Goal: Task Accomplishment & Management: Manage account settings

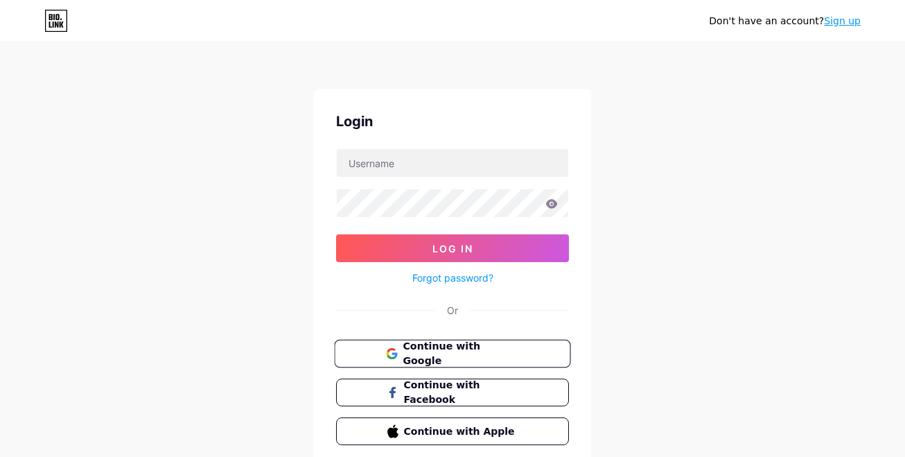
click at [386, 351] on icon at bounding box center [391, 353] width 11 height 11
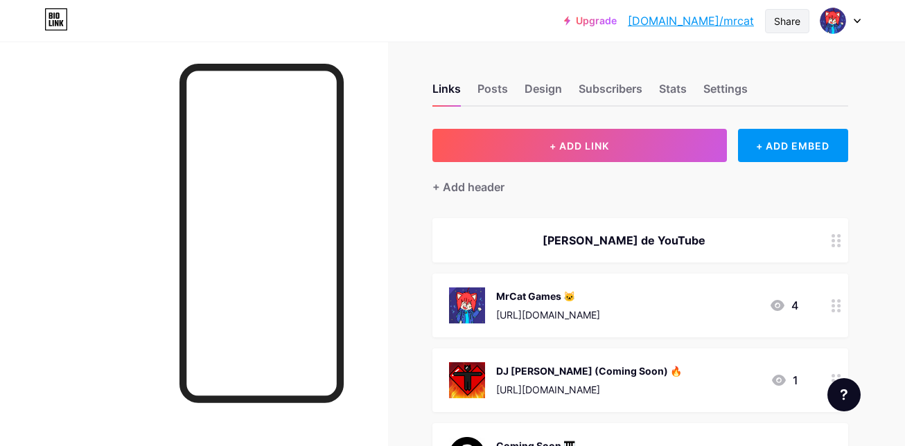
drag, startPoint x: 721, startPoint y: 21, endPoint x: 787, endPoint y: 20, distance: 65.9
click at [787, 20] on div "Share" at bounding box center [787, 21] width 26 height 15
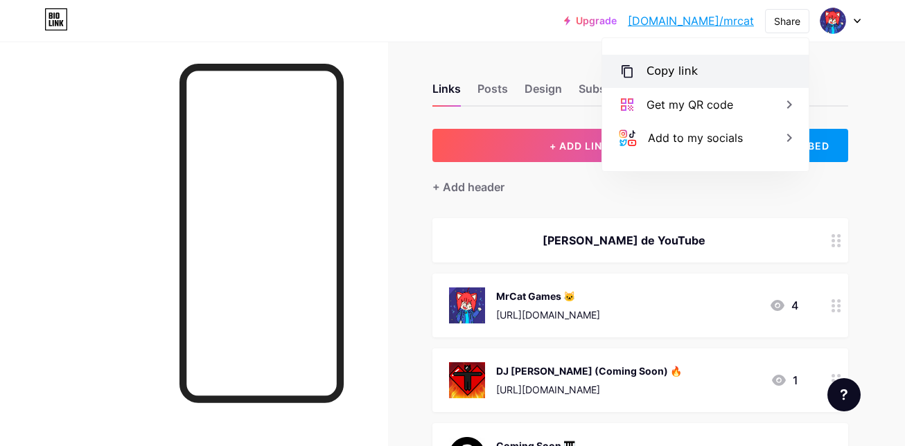
click at [697, 72] on div "Copy link" at bounding box center [705, 71] width 207 height 33
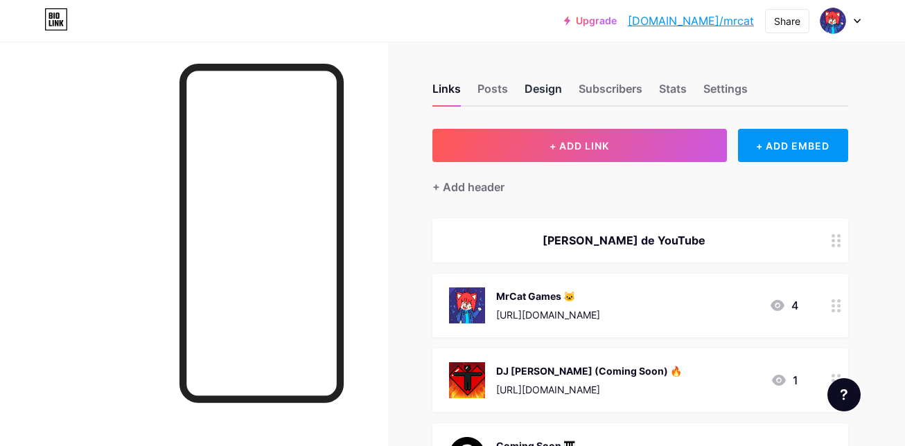
click at [548, 89] on div "Design" at bounding box center [543, 92] width 37 height 25
click at [493, 84] on div "Posts" at bounding box center [493, 92] width 31 height 25
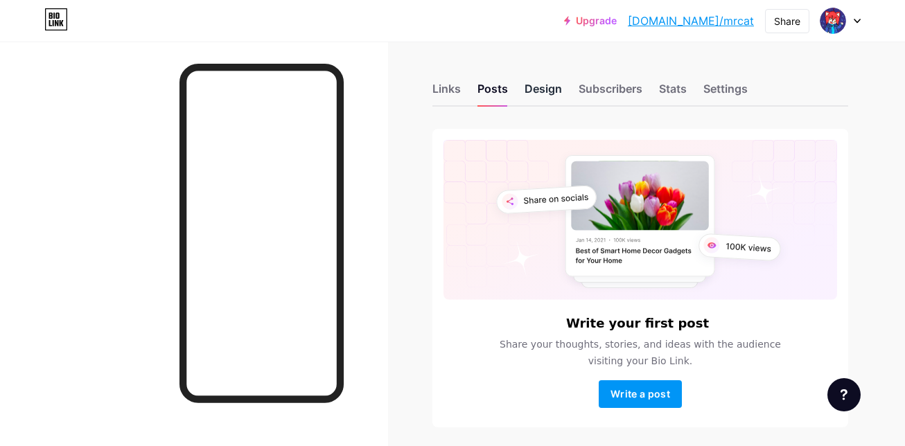
click at [545, 94] on div "Design" at bounding box center [543, 92] width 37 height 25
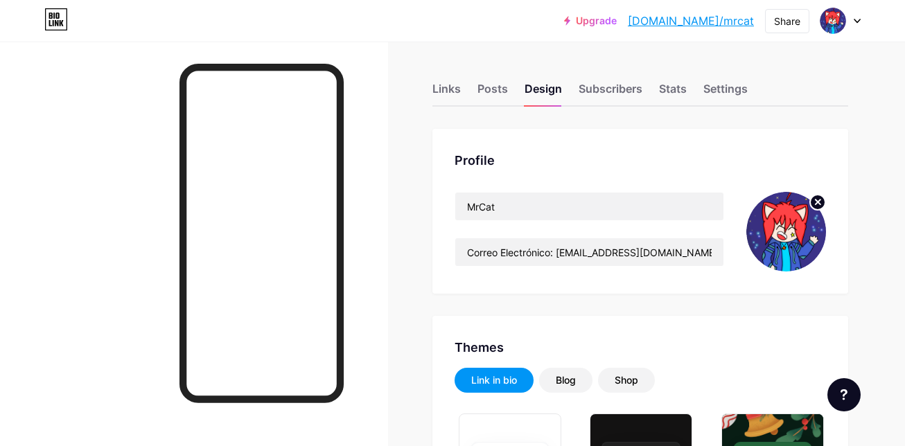
type input "#000000"
type input "#ffffff"
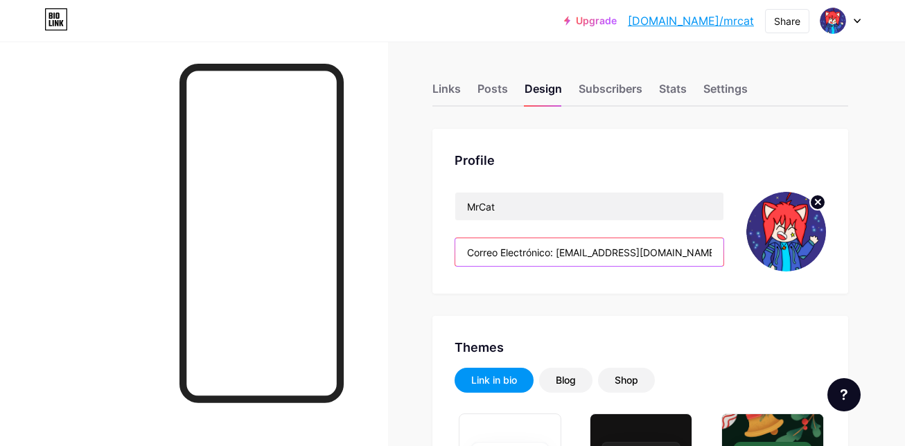
click at [702, 251] on input "Correo Electrónico: MrCatGames.86@gmail.com" at bounding box center [589, 252] width 268 height 28
drag, startPoint x: 695, startPoint y: 255, endPoint x: 560, endPoint y: 259, distance: 134.6
click at [560, 259] on input "Correo Electrónico: MrCatGames.86@gmail.com" at bounding box center [589, 252] width 268 height 28
click at [709, 252] on input "Correo Electrónico: MrCatGames.86@gmail.com" at bounding box center [589, 252] width 268 height 28
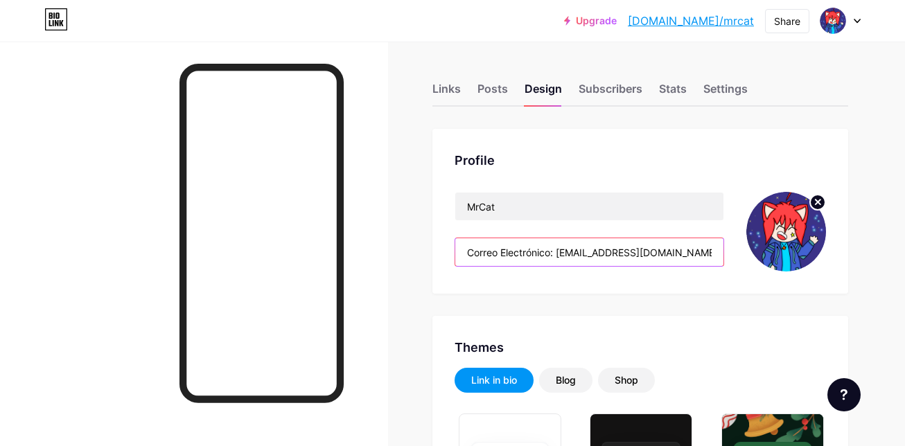
click at [561, 244] on input "Correo Electrónico: MrCatGames.86@gmail.com" at bounding box center [589, 252] width 268 height 28
click at [554, 258] on input "Correo Electrónico: MrCatGames.86@gmail.com" at bounding box center [589, 252] width 268 height 28
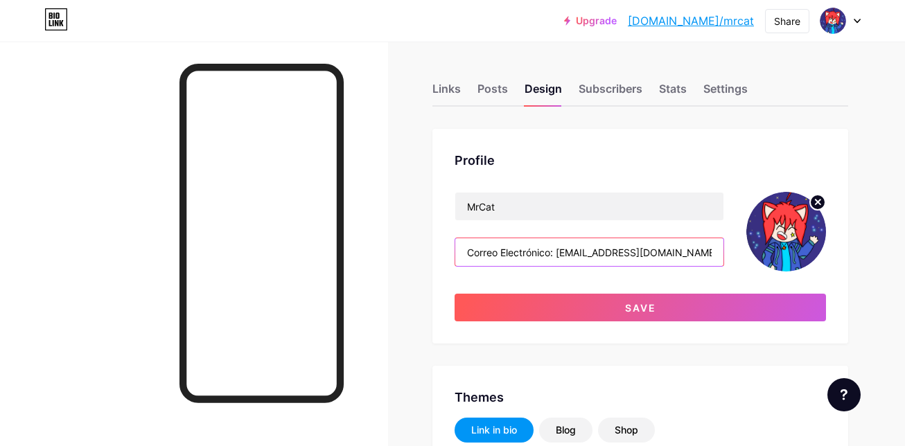
click at [694, 254] on input "Correo Electrónico: MrCatGames.86@gmail.com" at bounding box center [589, 252] width 268 height 28
paste input "mrcatworkanddev@gmail.com"
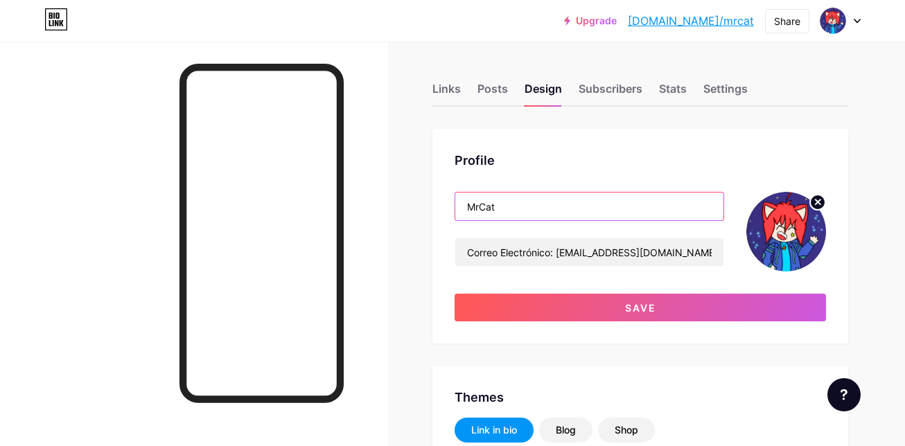
click at [634, 214] on input "MrCat" at bounding box center [589, 207] width 268 height 28
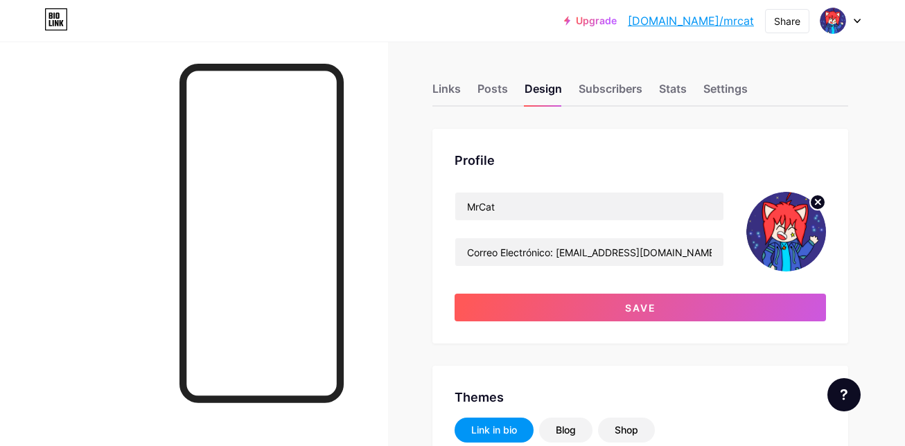
click at [758, 164] on div "Profile" at bounding box center [641, 160] width 372 height 19
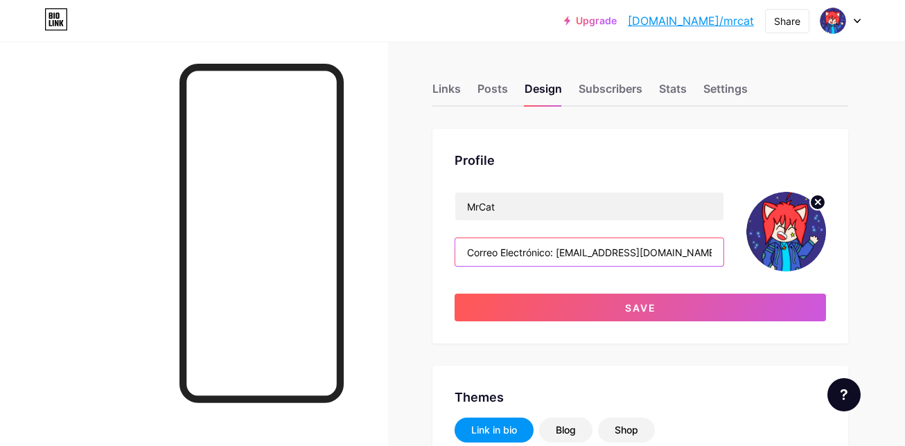
click at [661, 254] on input "Correo Electrónico: MrCatGames.86@gmail.com or mrcatworkanddev@gmail.com" at bounding box center [589, 252] width 268 height 28
click at [695, 254] on input "Correo Electrónico: MrCatGames.86@gmail.com or mrcatworkanddev@gmail.com" at bounding box center [589, 252] width 268 height 28
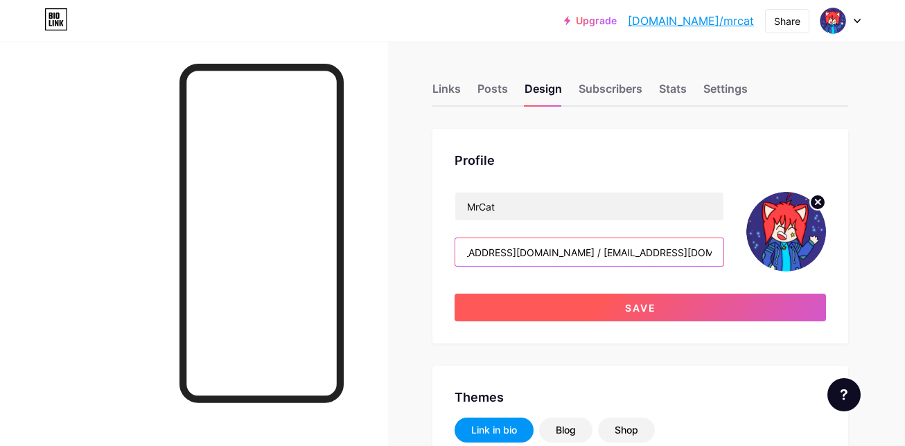
type input "Correo Electrónico: MrCatGames.86@gmail.com / mrcatworkanddev@gmail.com"
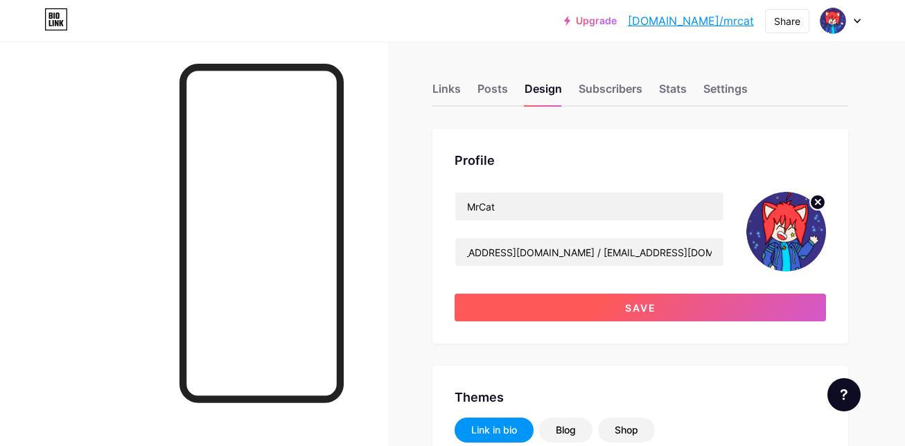
click at [690, 308] on button "Save" at bounding box center [641, 308] width 372 height 28
type input "#000000"
type input "#ffffff"
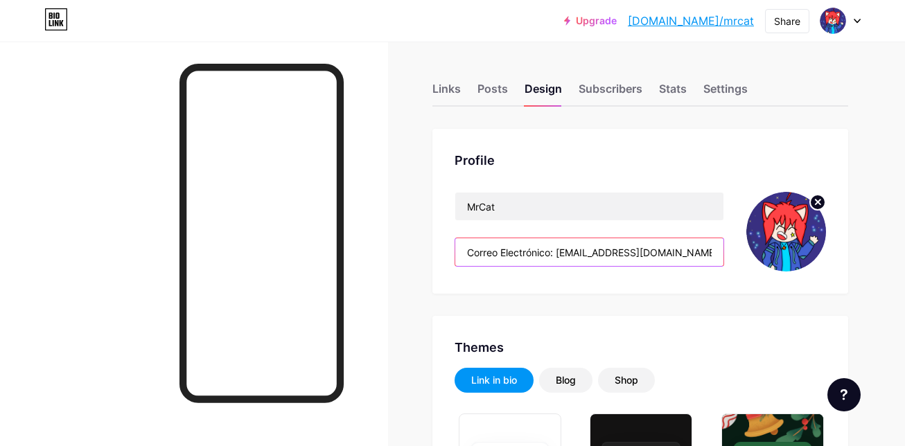
click at [702, 257] on input "Correo Electrónico: MrCatGames.86@gmail.com / mrcatworkanddev@gmail.com" at bounding box center [589, 252] width 268 height 28
drag, startPoint x: 695, startPoint y: 256, endPoint x: 559, endPoint y: 252, distance: 135.2
click at [559, 252] on input "Correo Electrónico: MrCatGames.86@gmail.com / mrcatworkanddev@gmail.com" at bounding box center [589, 252] width 268 height 28
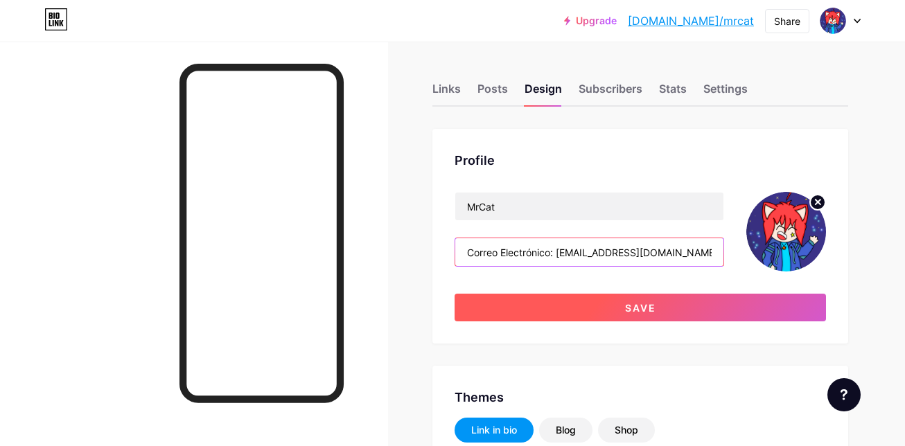
type input "Correo Electrónico: mrcatworkanddev@gmail.com"
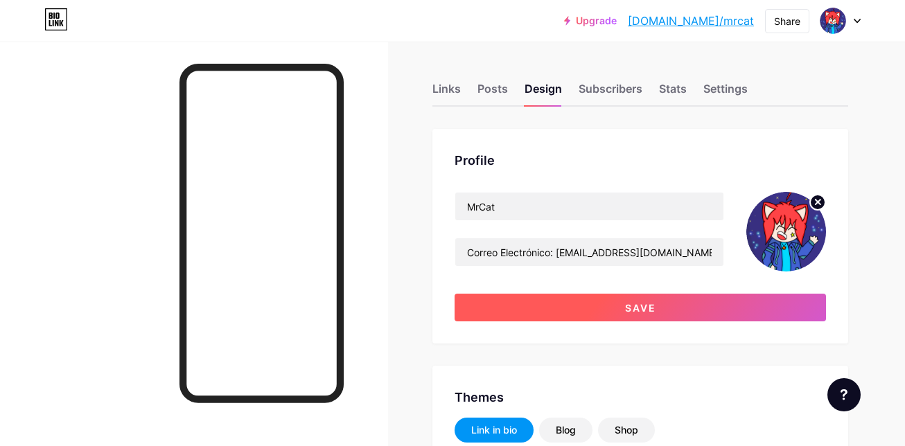
click at [647, 312] on span "Save" at bounding box center [640, 308] width 31 height 12
type input "#000000"
type input "#ffffff"
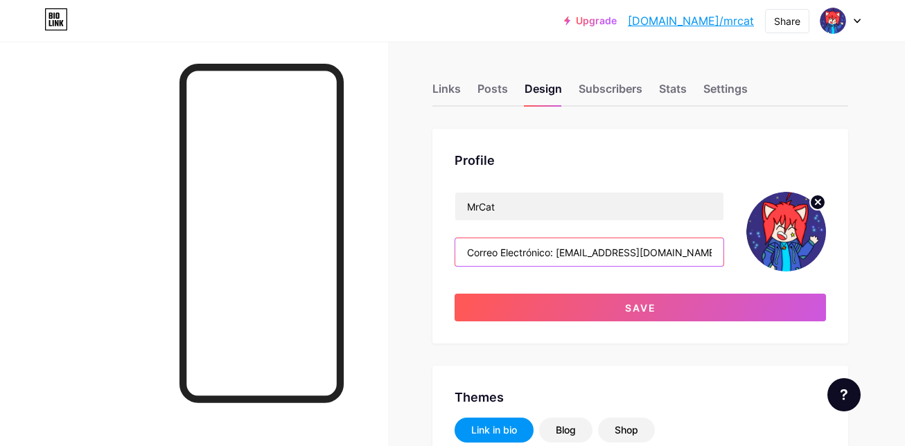
type input "Correo Electrónico: MrCatGames.86@gmail.com"
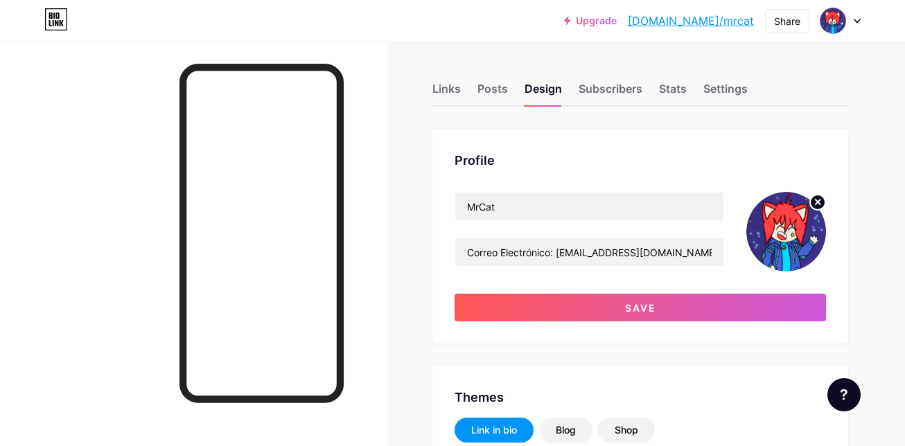
click at [647, 312] on span "Save" at bounding box center [640, 308] width 31 height 12
type input "#000000"
type input "#ffffff"
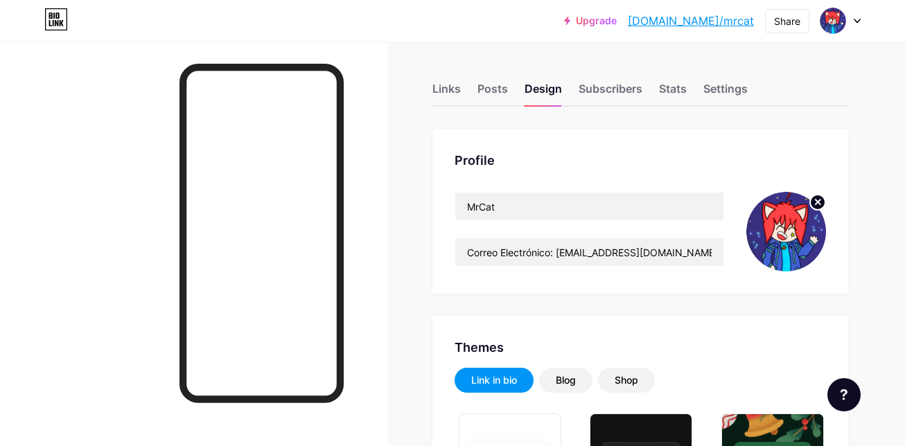
click at [719, 17] on link "[DOMAIN_NAME]/mrcat" at bounding box center [691, 20] width 126 height 17
click at [449, 88] on div "Links" at bounding box center [447, 92] width 28 height 25
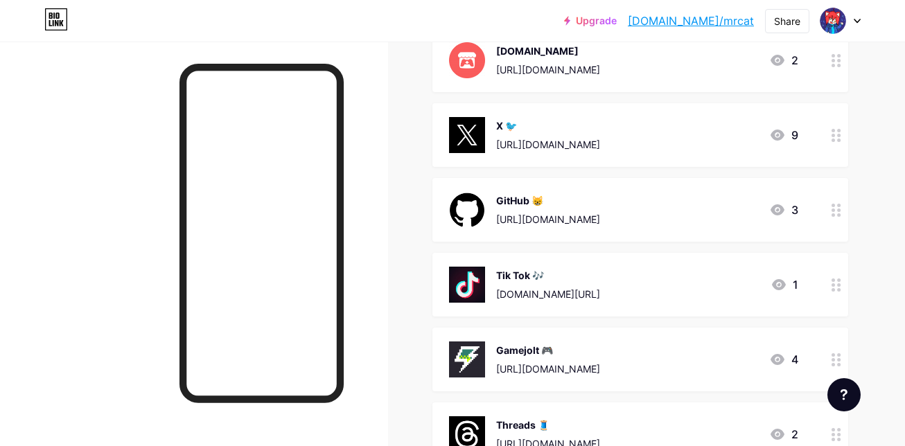
scroll to position [601, 0]
click at [673, 207] on div "GitHub 😸 https://github.com/Mr-Cat86 3" at bounding box center [623, 209] width 349 height 36
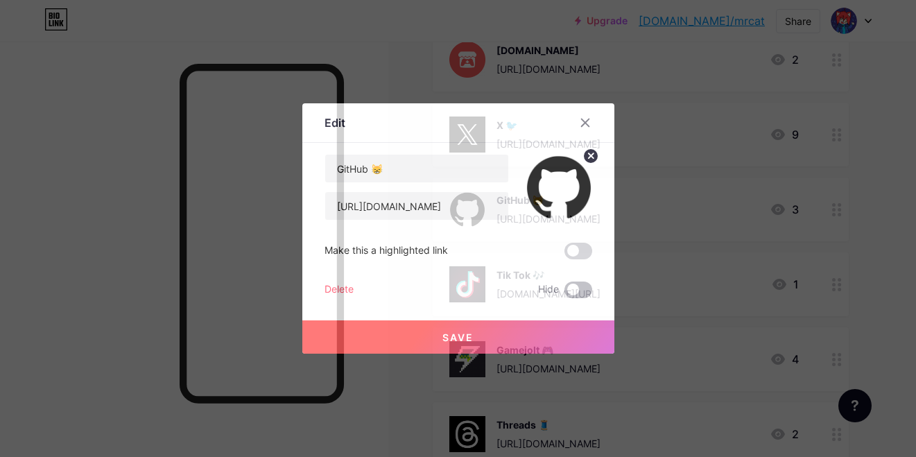
click at [576, 288] on span at bounding box center [578, 289] width 28 height 17
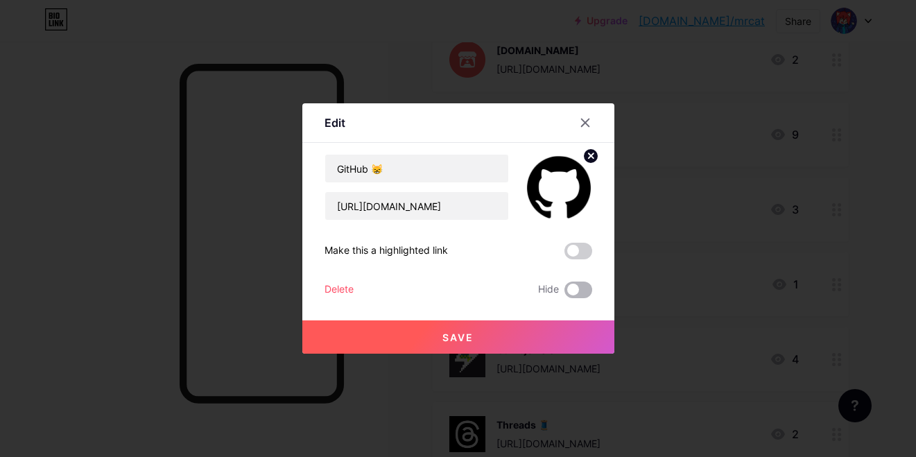
click at [564, 293] on input "checkbox" at bounding box center [564, 293] width 0 height 0
click at [514, 333] on button "Save" at bounding box center [458, 336] width 312 height 33
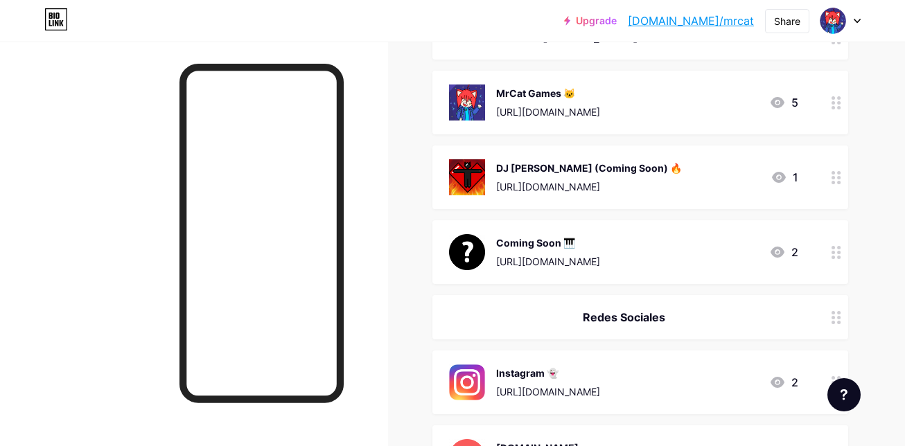
scroll to position [205, 0]
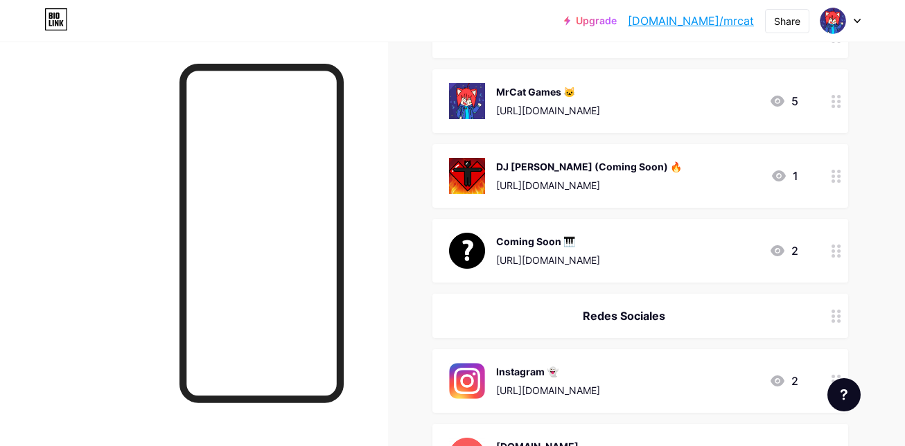
click at [670, 241] on div "Coming Soon 🎹 https://bio.link/mrcat 2" at bounding box center [623, 251] width 349 height 36
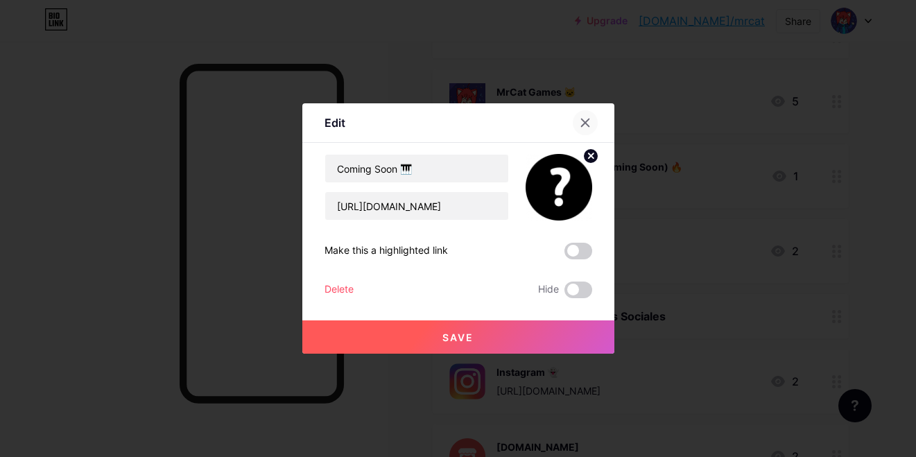
click at [584, 126] on icon at bounding box center [585, 122] width 11 height 11
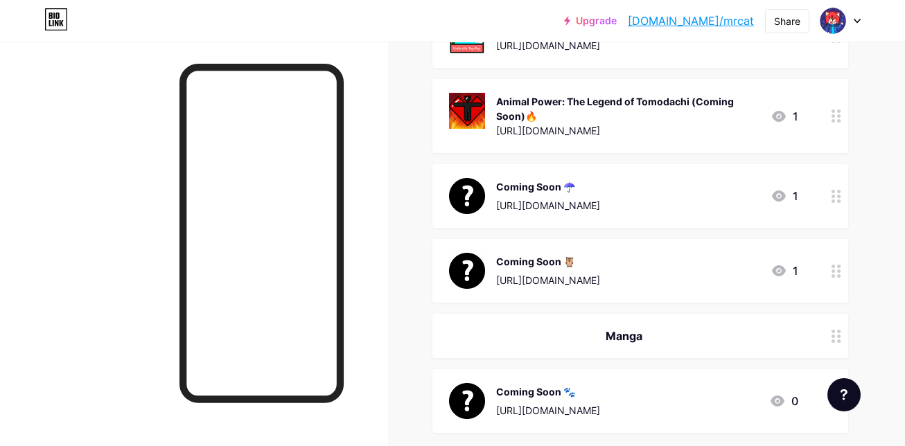
scroll to position [1200, 0]
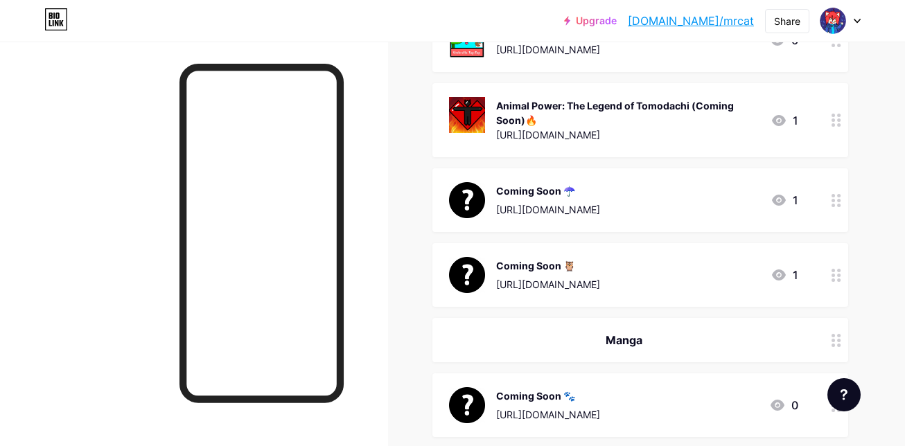
click at [602, 198] on div "Coming Soon ☂️ https://bio.link/mrcat 1" at bounding box center [623, 200] width 349 height 36
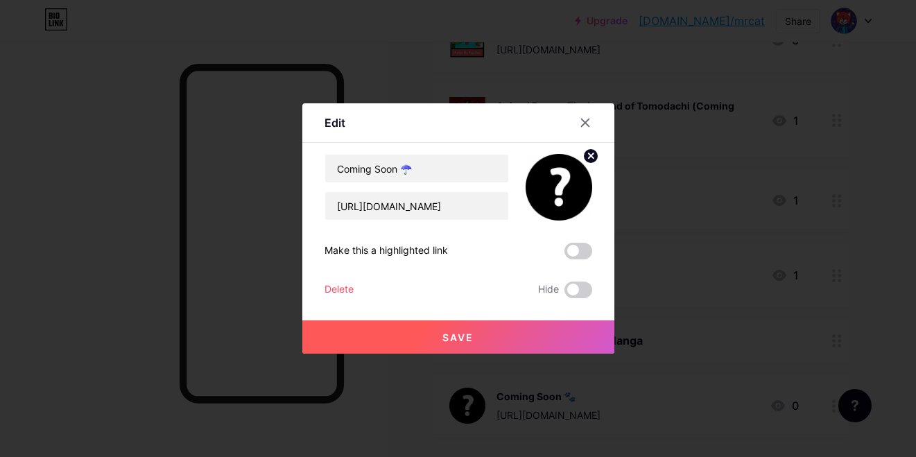
drag, startPoint x: 568, startPoint y: 289, endPoint x: 561, endPoint y: 299, distance: 11.9
click at [568, 288] on span at bounding box center [578, 289] width 28 height 17
click at [564, 293] on input "checkbox" at bounding box center [564, 293] width 0 height 0
click at [534, 337] on button "Save" at bounding box center [458, 336] width 312 height 33
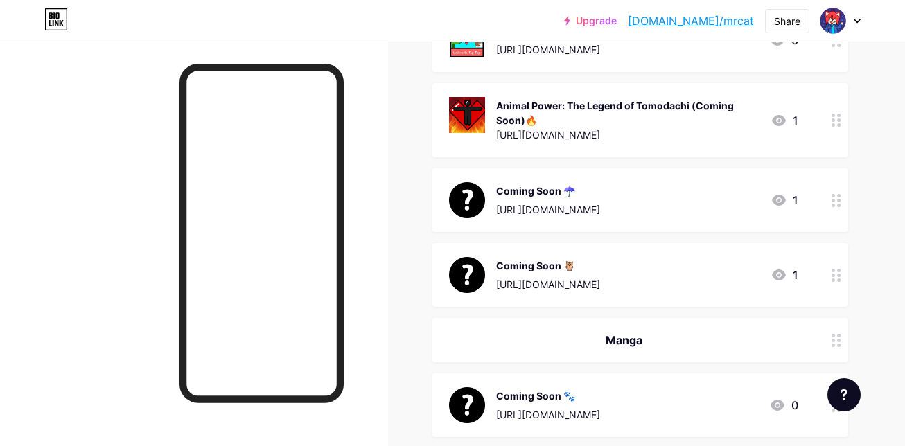
click at [583, 273] on div "Coming Soon 🦉 https://bio.link/mrcat" at bounding box center [548, 275] width 104 height 36
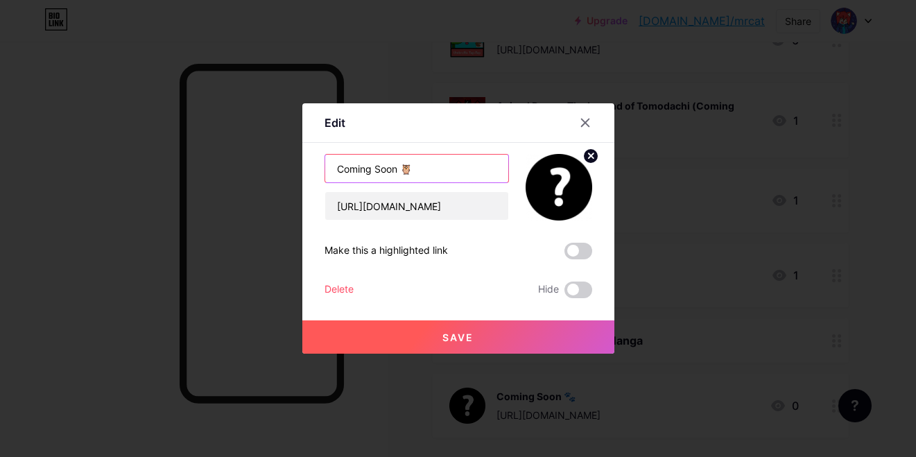
click at [430, 177] on input "Coming Soon 🦉" at bounding box center [416, 169] width 183 height 28
type input "Coming Soon 🏢"
click at [368, 334] on button "Save" at bounding box center [458, 336] width 312 height 33
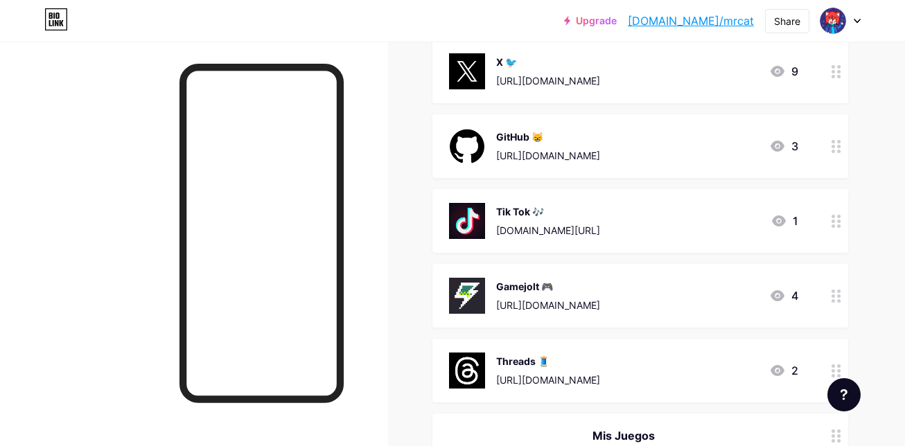
scroll to position [661, 0]
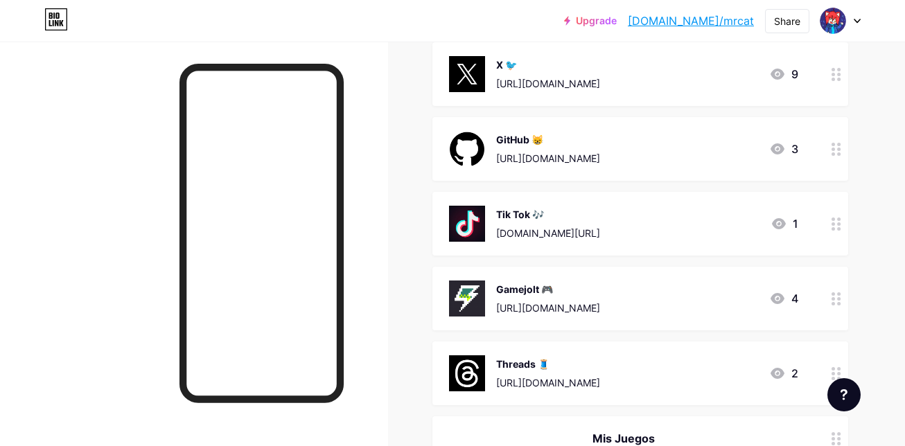
click at [600, 141] on div "GitHub 😸" at bounding box center [548, 139] width 104 height 15
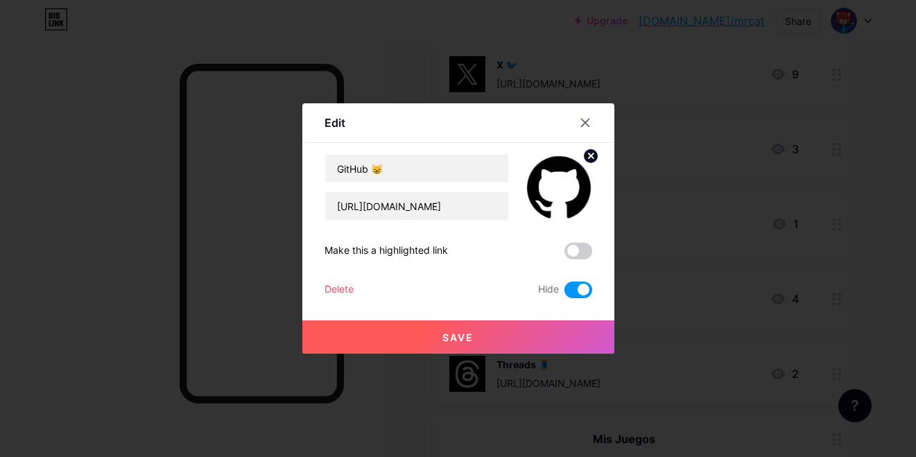
click at [567, 293] on span at bounding box center [578, 289] width 28 height 17
click at [564, 293] on input "checkbox" at bounding box center [564, 293] width 0 height 0
drag, startPoint x: 485, startPoint y: 206, endPoint x: 288, endPoint y: 206, distance: 197.6
click at [288, 206] on div "Edit Content YouTube Play YouTube video without leaving your page. ADD Vimeo Pl…" at bounding box center [458, 228] width 916 height 457
paste input "CatDev-"
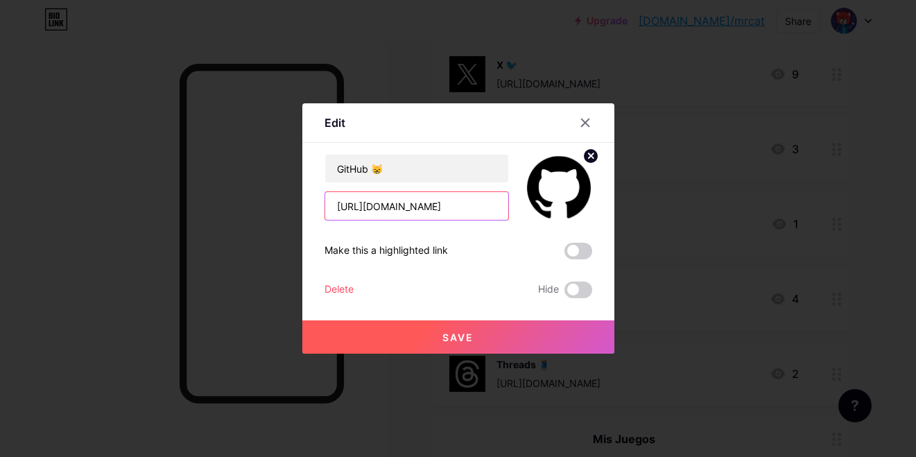
type input "[URL][DOMAIN_NAME]"
click at [466, 330] on button "Save" at bounding box center [458, 336] width 312 height 33
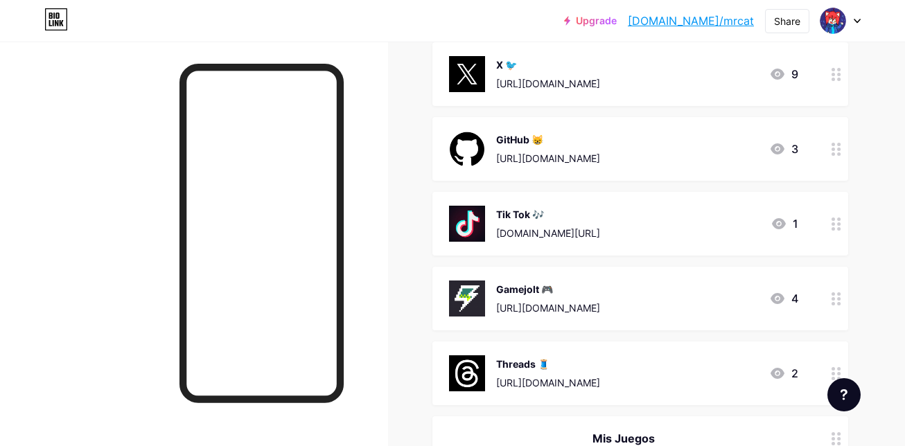
click at [711, 19] on link "[DOMAIN_NAME]/mrcat" at bounding box center [691, 20] width 126 height 17
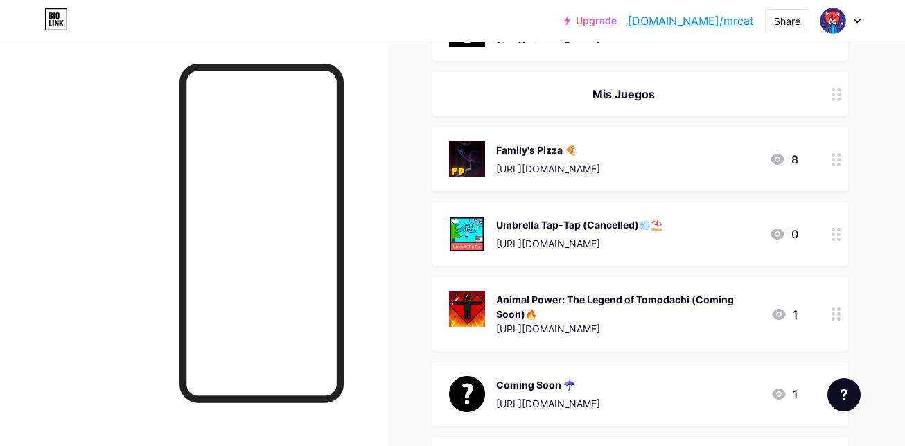
scroll to position [1005, 0]
click at [586, 162] on div "[URL][DOMAIN_NAME]" at bounding box center [548, 169] width 104 height 15
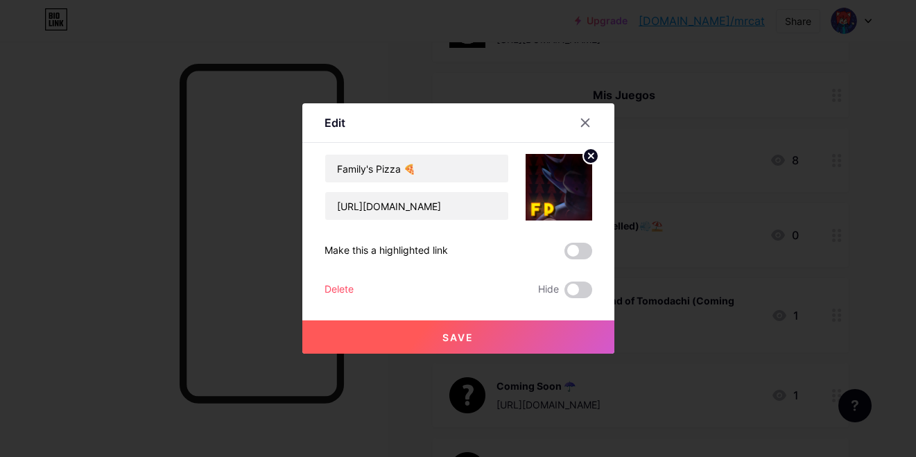
click at [564, 200] on img at bounding box center [558, 187] width 67 height 67
click at [596, 156] on circle at bounding box center [590, 155] width 15 height 15
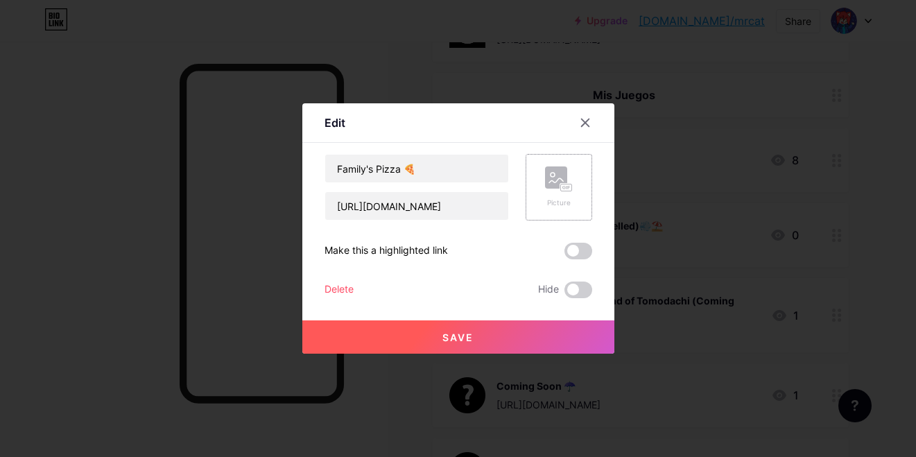
click at [562, 184] on rect at bounding box center [565, 188] width 12 height 8
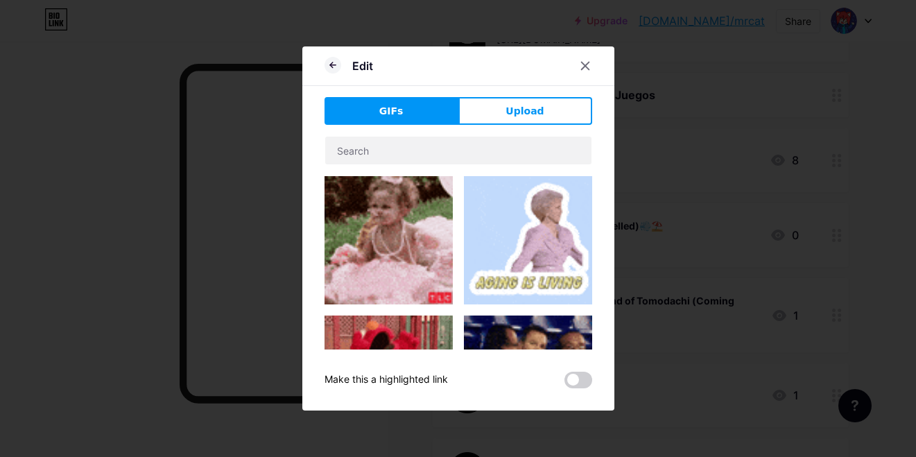
click at [516, 93] on div "Edit GIFs Upload Content YouTube Play YouTube video without leaving your page. …" at bounding box center [458, 228] width 312 height 364
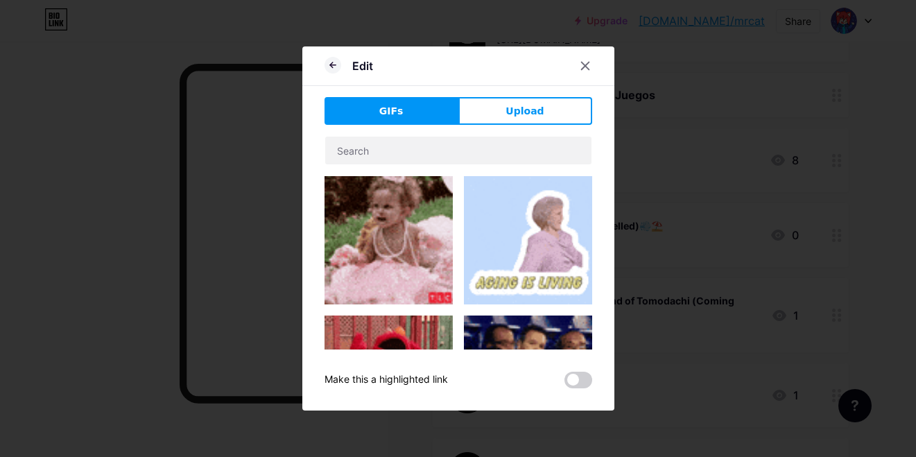
click at [509, 104] on button "Upload" at bounding box center [525, 111] width 134 height 28
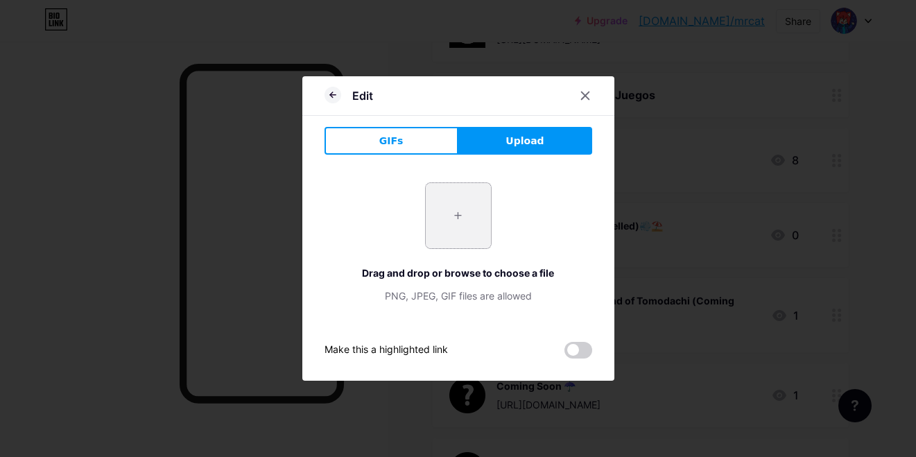
click at [445, 227] on input "file" at bounding box center [458, 215] width 65 height 65
type input "C:\fakepath\Wallpaper_FPMenu.png"
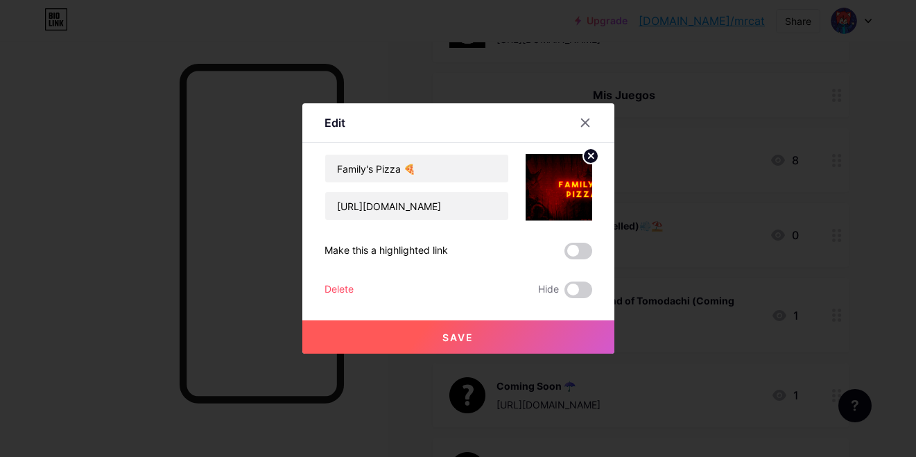
click at [489, 345] on button "Save" at bounding box center [458, 336] width 312 height 33
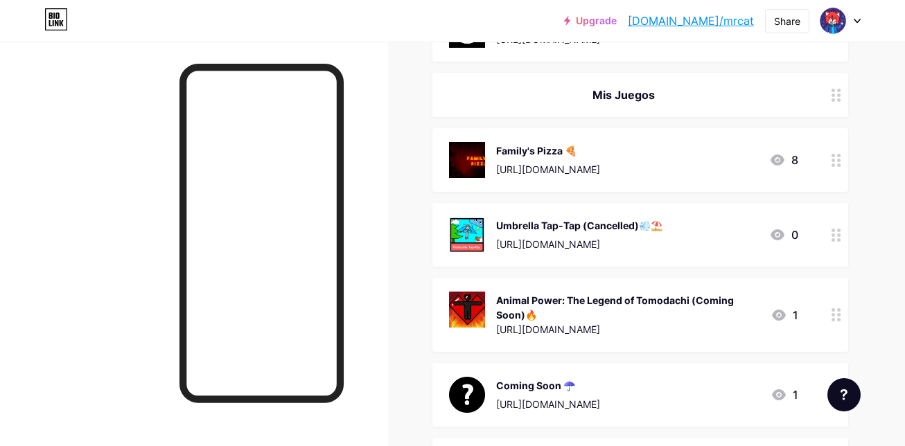
click at [594, 156] on div "Family's Pizza 🍕" at bounding box center [548, 150] width 104 height 15
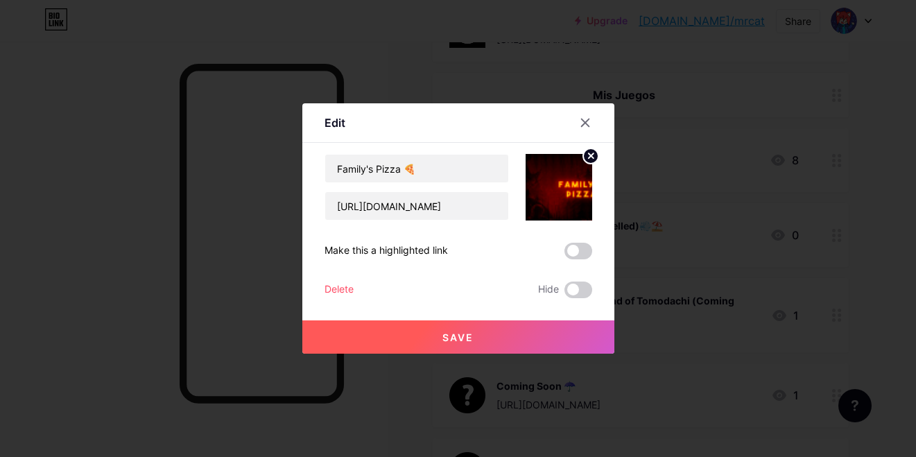
click at [592, 157] on icon at bounding box center [590, 155] width 5 height 5
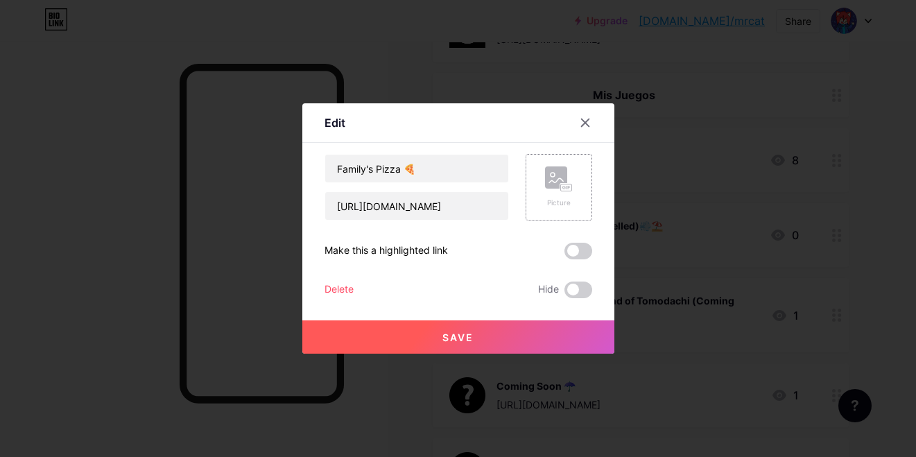
click at [557, 194] on div "Picture" at bounding box center [559, 187] width 28 height 42
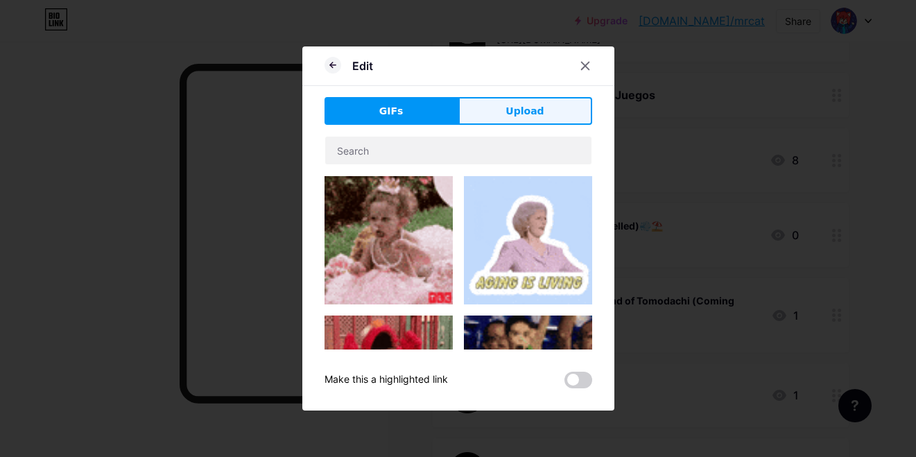
click at [523, 116] on span "Upload" at bounding box center [524, 111] width 38 height 15
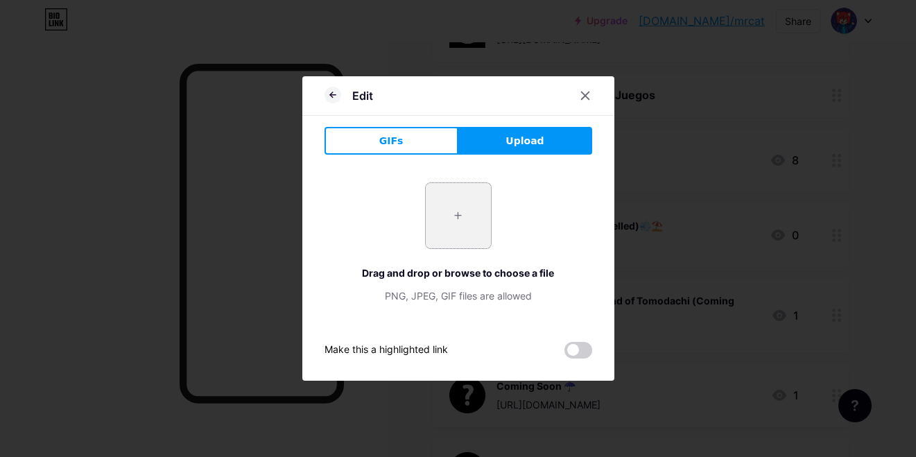
click at [453, 200] on input "file" at bounding box center [458, 215] width 65 height 65
type input "C:\fakepath\IconoG_V4.png"
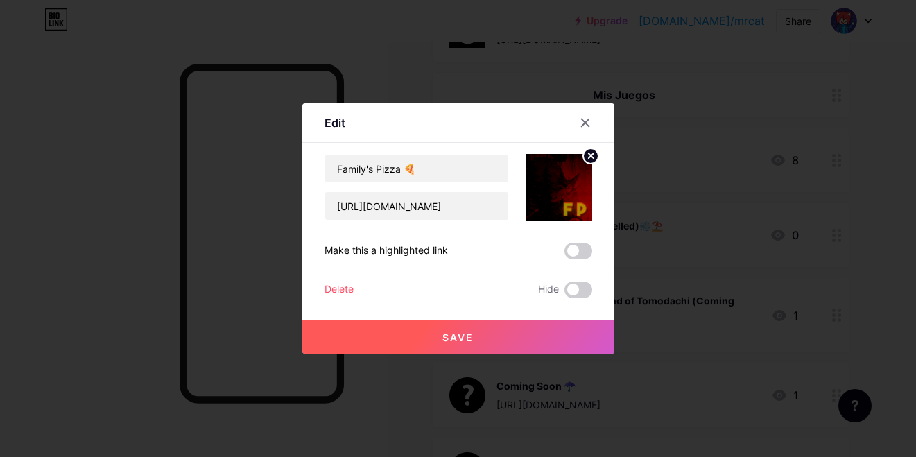
click at [506, 335] on button "Save" at bounding box center [458, 336] width 312 height 33
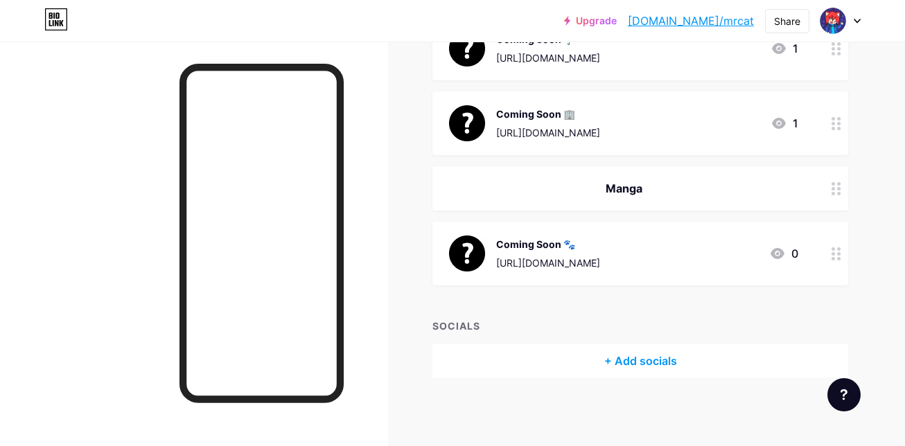
click at [594, 255] on div "Coming Soon 🐾 https://bio.link/mrcat 0" at bounding box center [623, 254] width 349 height 36
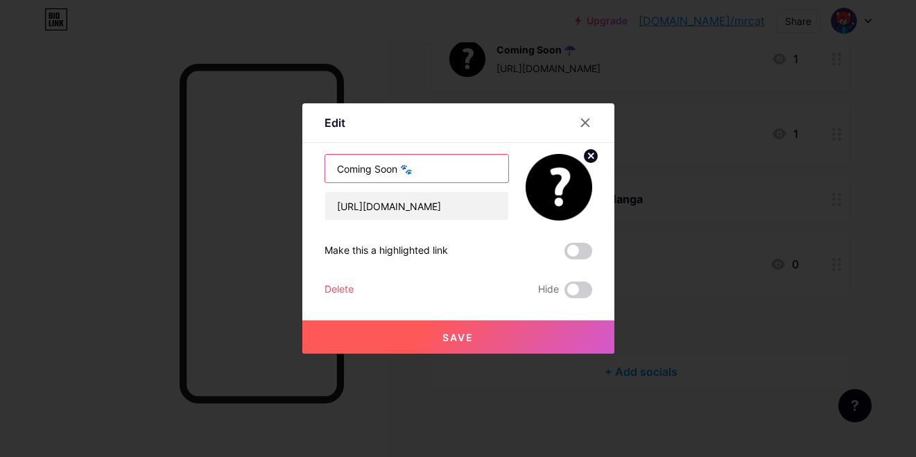
click at [446, 178] on input "Coming Soon 🐾" at bounding box center [416, 169] width 183 height 28
type input "Coming Soon 🐲"
click at [369, 322] on button "Save" at bounding box center [458, 336] width 312 height 33
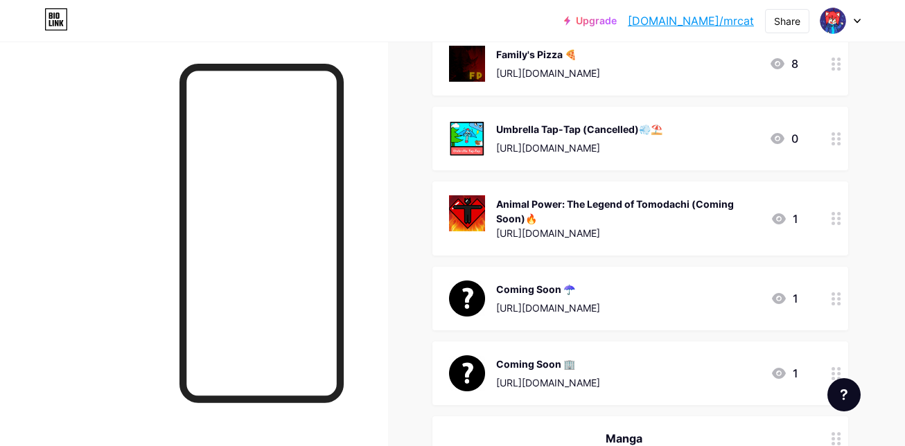
scroll to position [1101, 0]
